Goal: Task Accomplishment & Management: Use online tool/utility

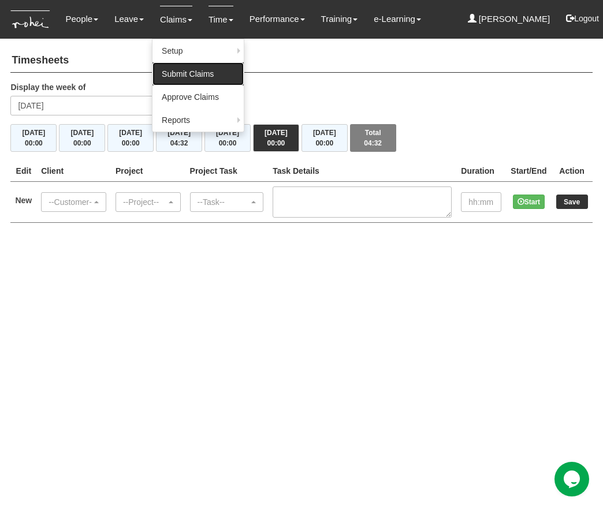
click at [188, 73] on link "Submit Claims" at bounding box center [197, 73] width 91 height 23
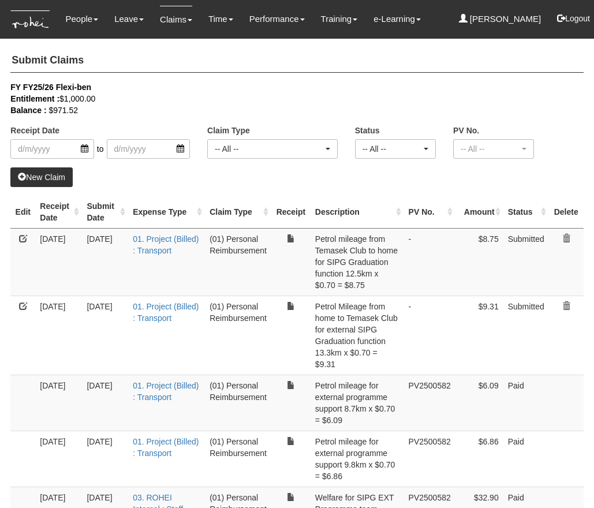
select select "50"
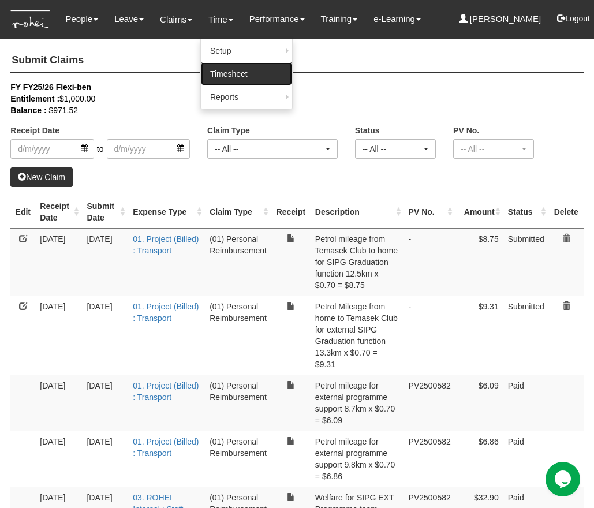
click at [229, 77] on link "Timesheet" at bounding box center [246, 73] width 91 height 23
